Goal: Transaction & Acquisition: Purchase product/service

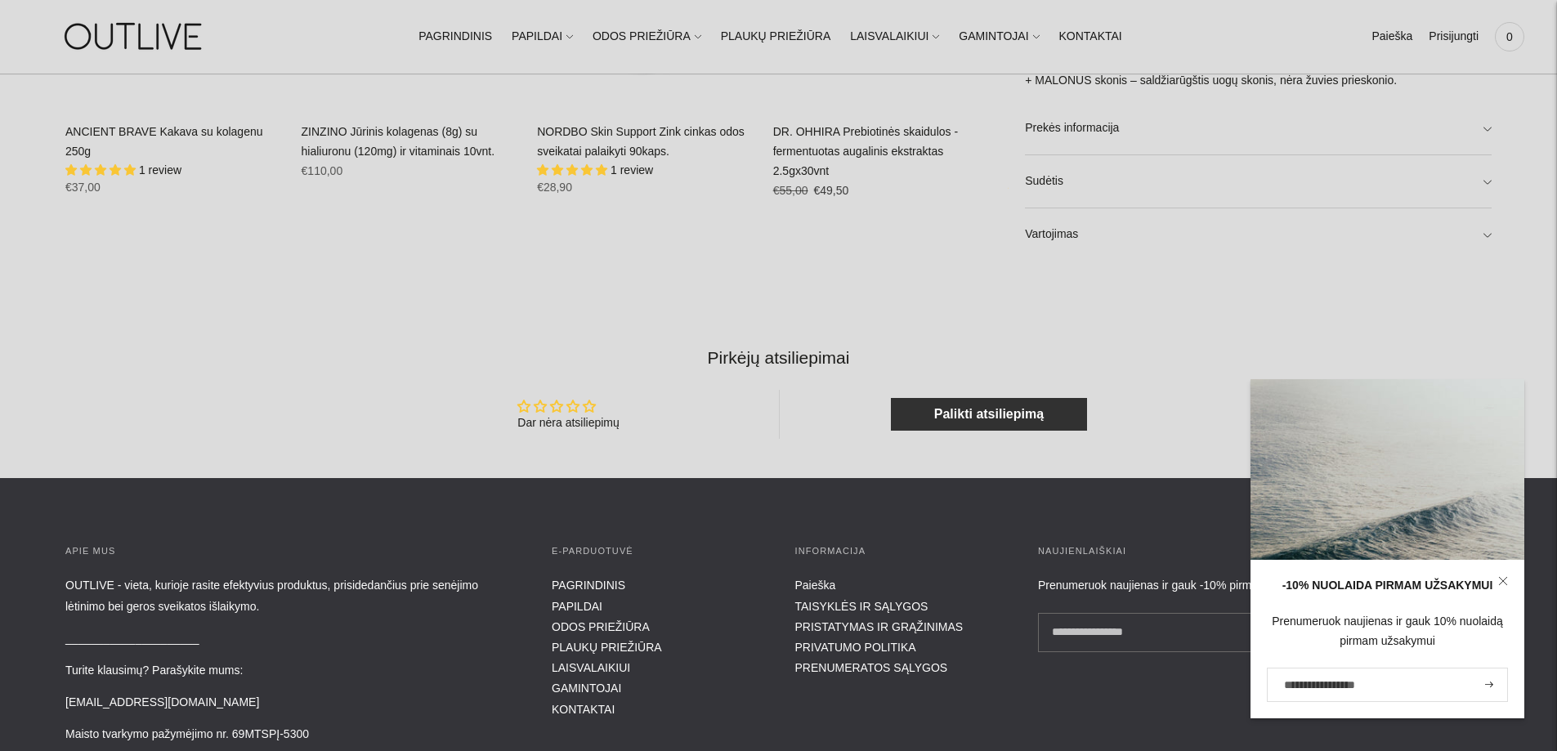
scroll to position [1705, 0]
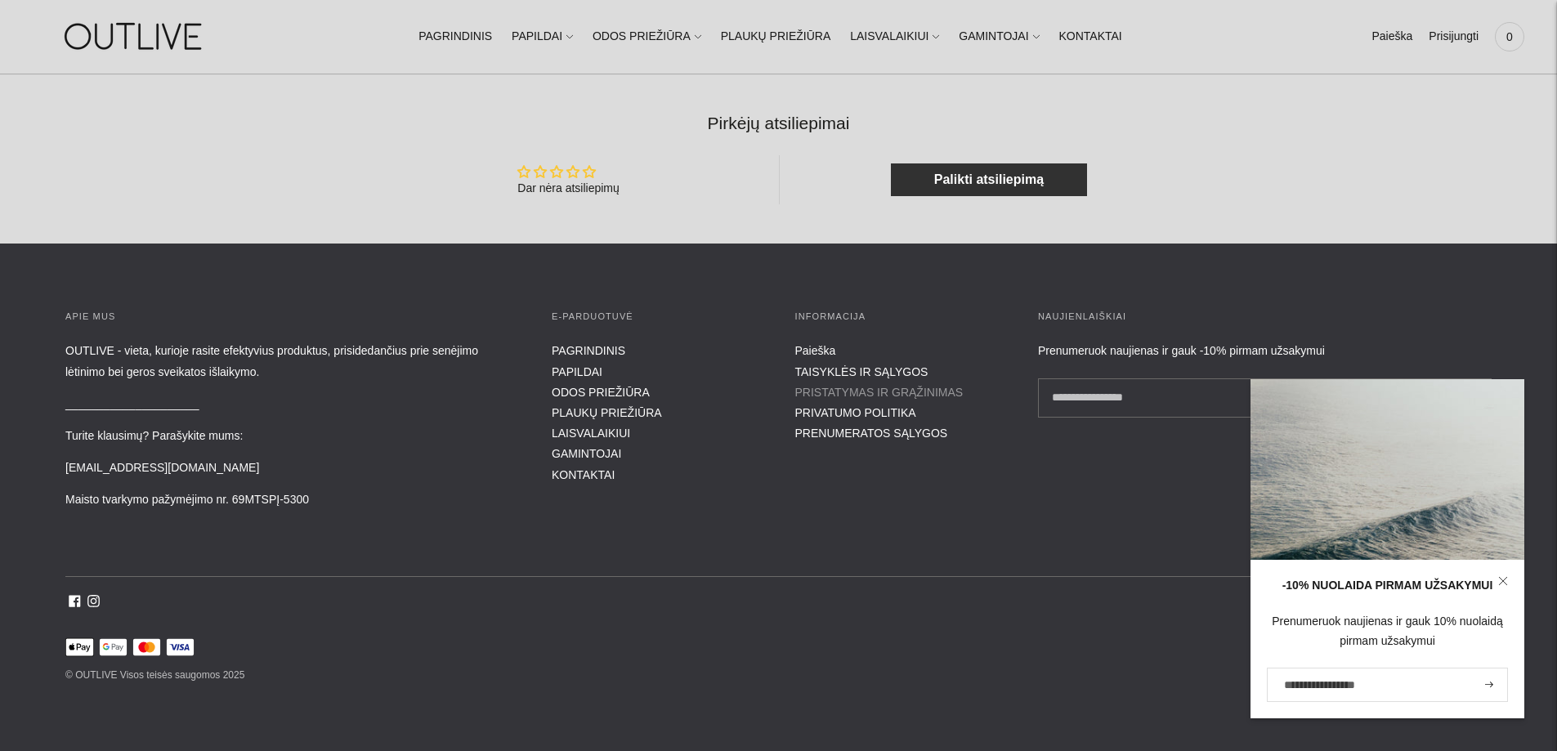
click at [834, 394] on link "PRISTATYMAS IR GRĄŽINIMAS" at bounding box center [879, 392] width 168 height 13
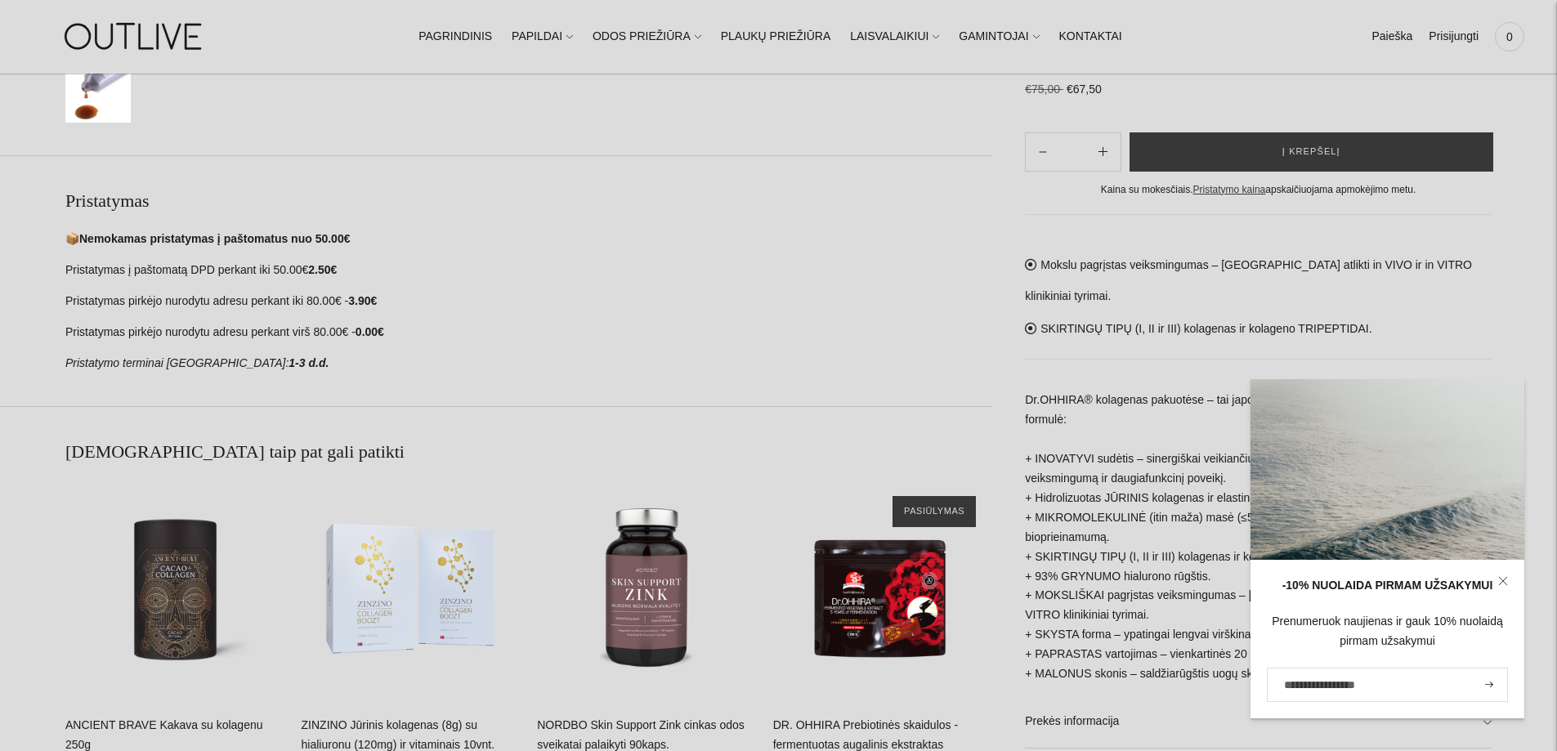
scroll to position [469, 0]
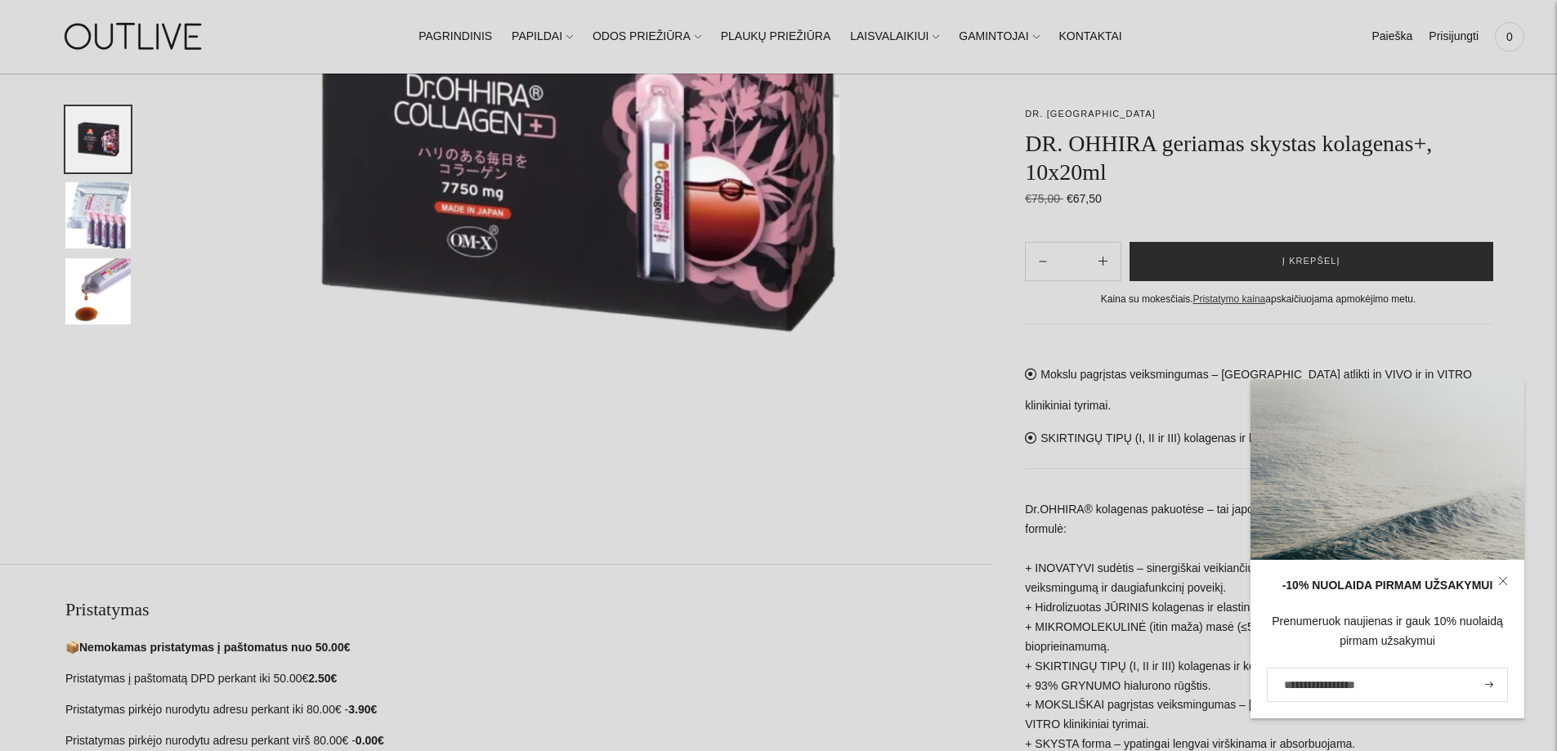
click at [1271, 259] on button "Į krepšelį" at bounding box center [1311, 261] width 364 height 39
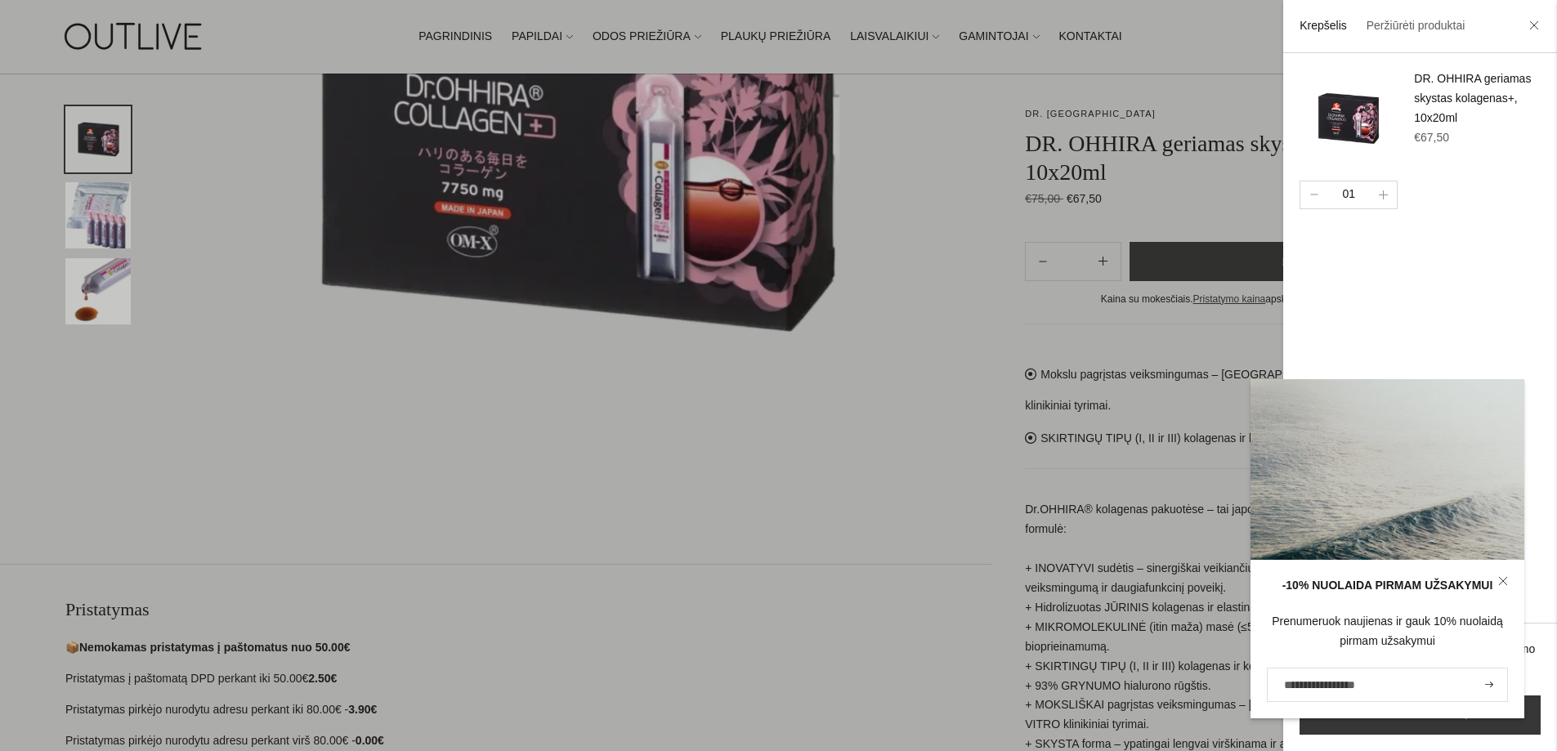
click at [1504, 579] on icon at bounding box center [1503, 581] width 10 height 10
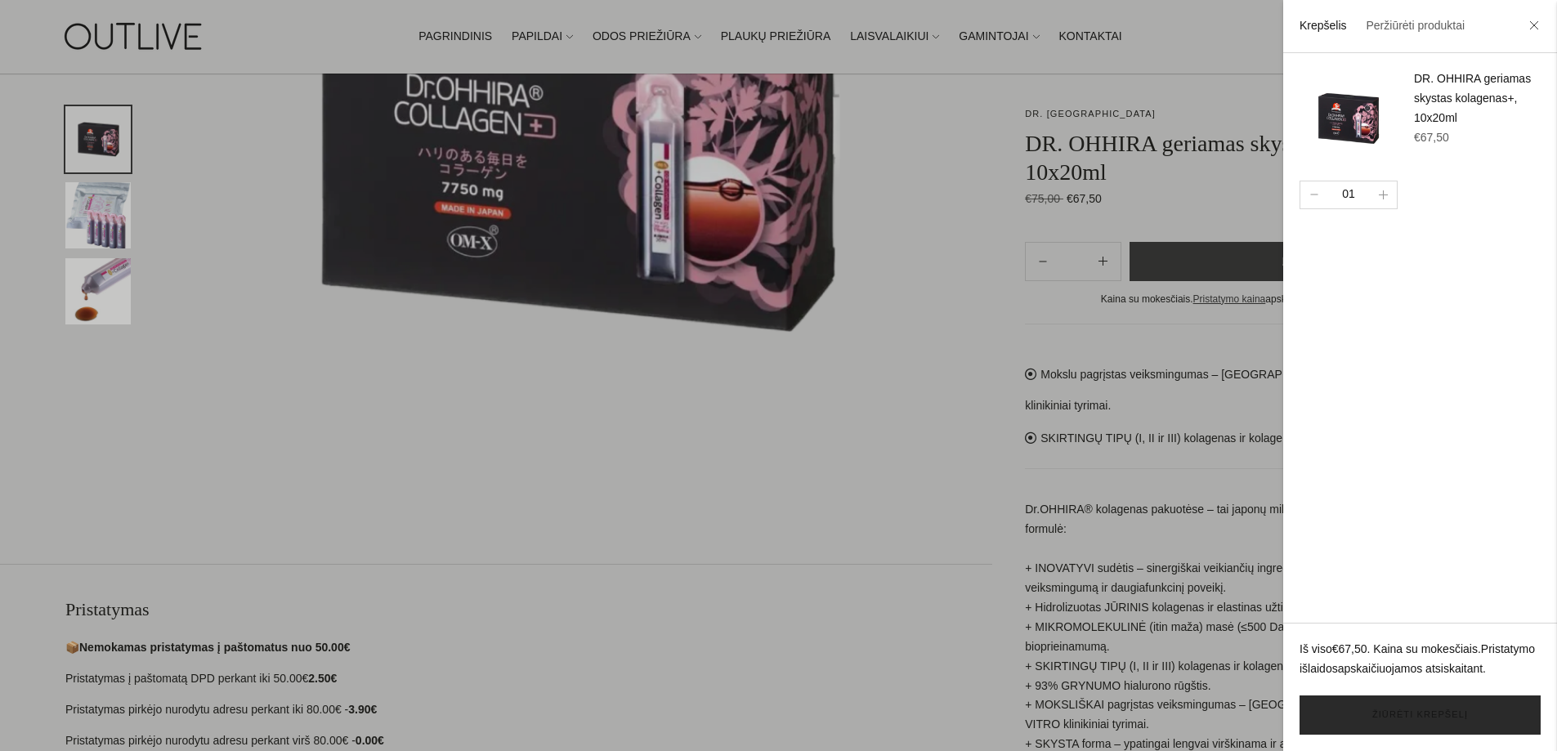
click at [1442, 709] on link "Žiūrėti krepšelį" at bounding box center [1419, 714] width 241 height 39
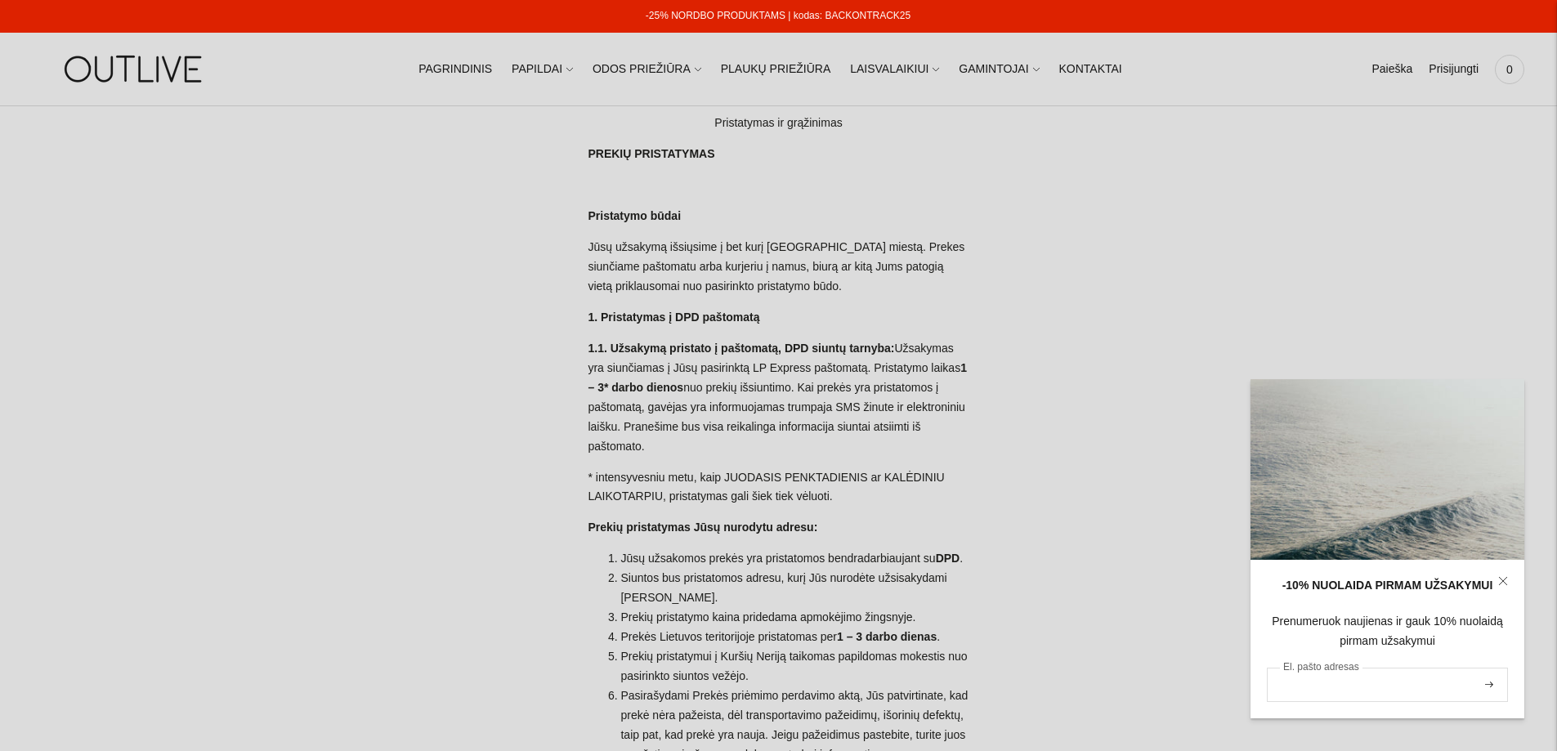
click at [1365, 690] on input "El. pašto adresas" at bounding box center [1387, 685] width 241 height 34
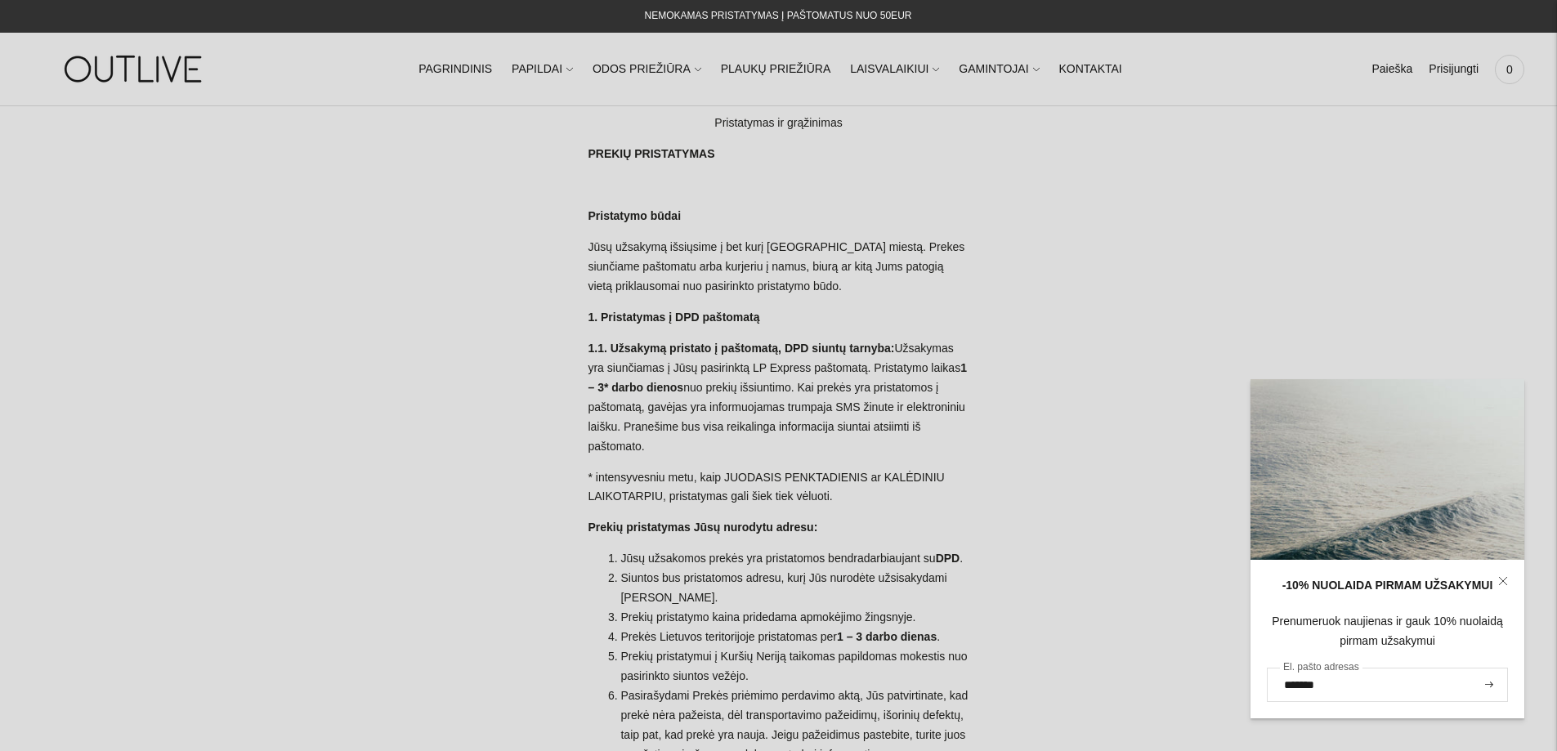
type input "**********"
click at [1484, 686] on button "submit" at bounding box center [1489, 684] width 18 height 31
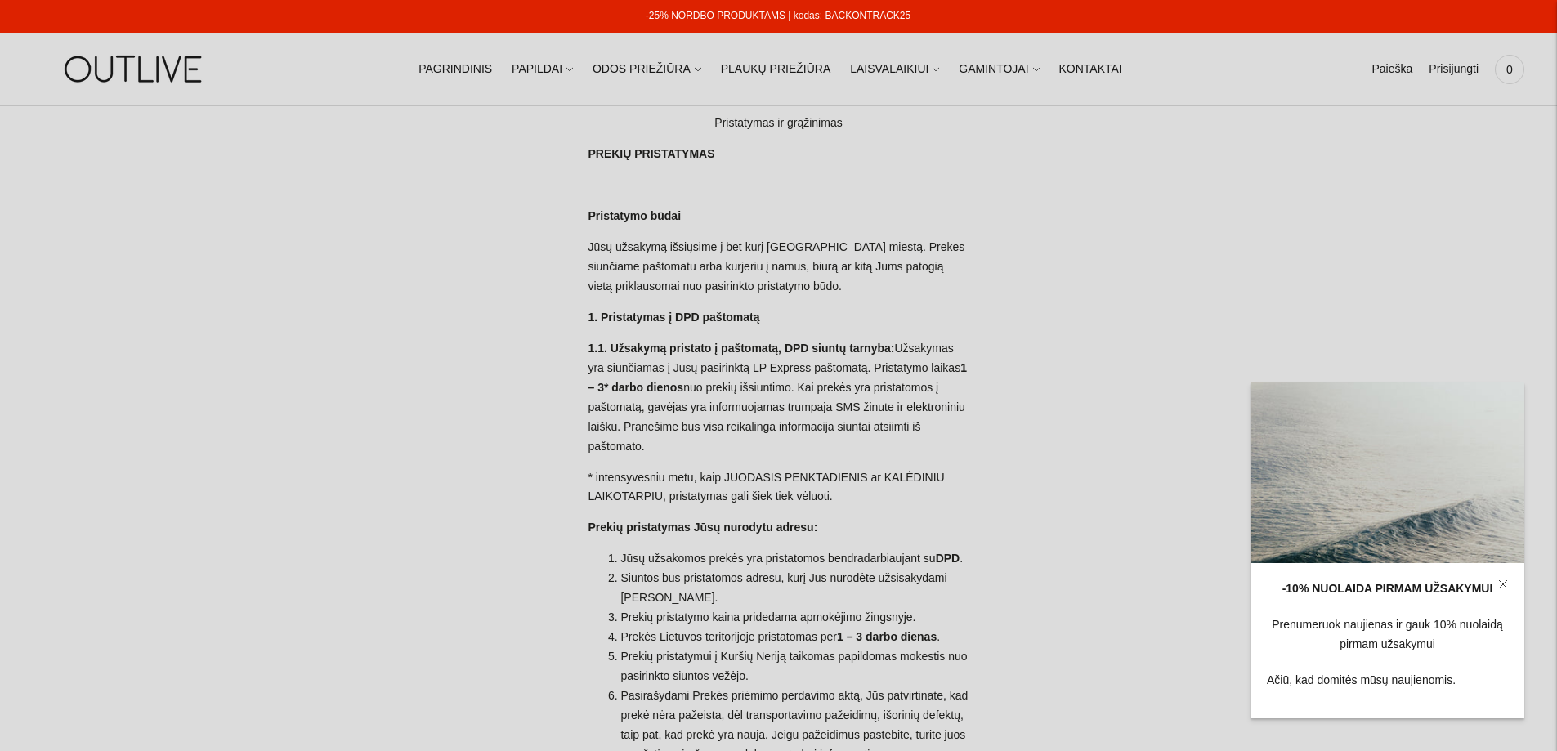
click at [1506, 582] on icon at bounding box center [1503, 584] width 10 height 10
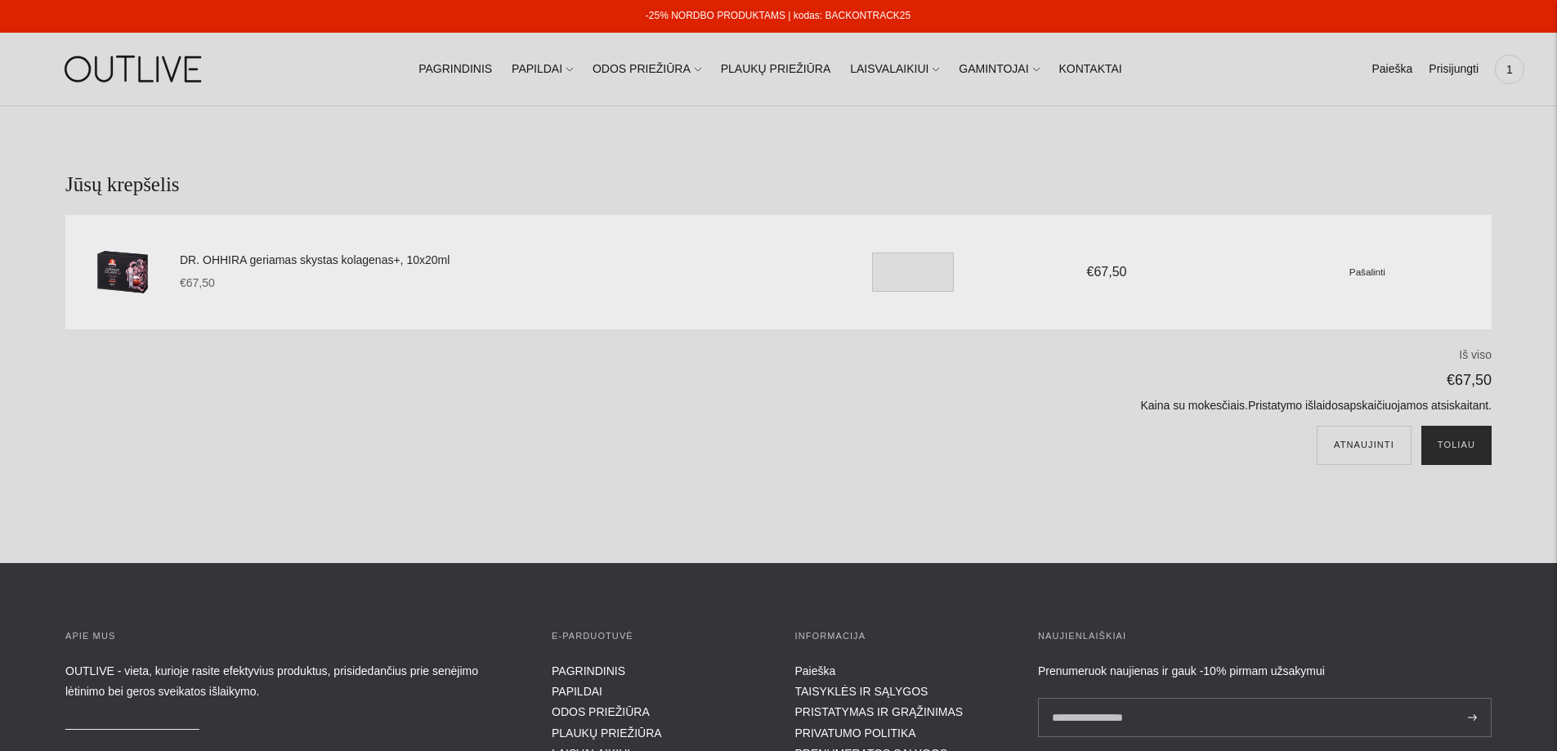
click at [1472, 438] on button "Toliau" at bounding box center [1456, 445] width 70 height 39
